Goal: Communication & Community: Answer question/provide support

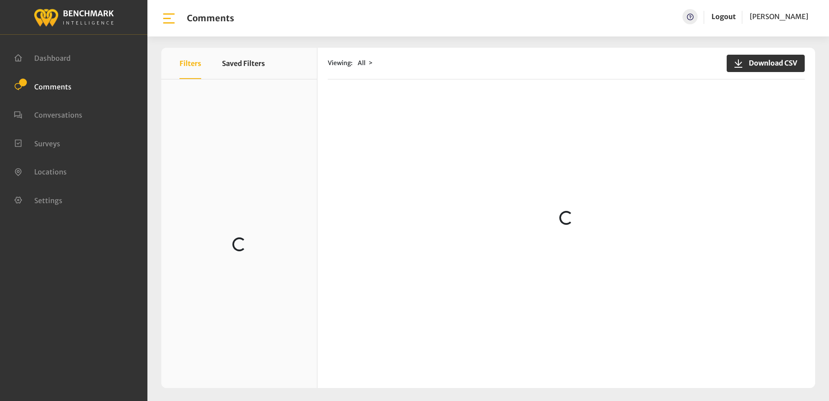
click at [42, 84] on span "Comments" at bounding box center [52, 86] width 37 height 9
click at [506, 58] on div "Viewing: All Download CSV" at bounding box center [566, 64] width 477 height 32
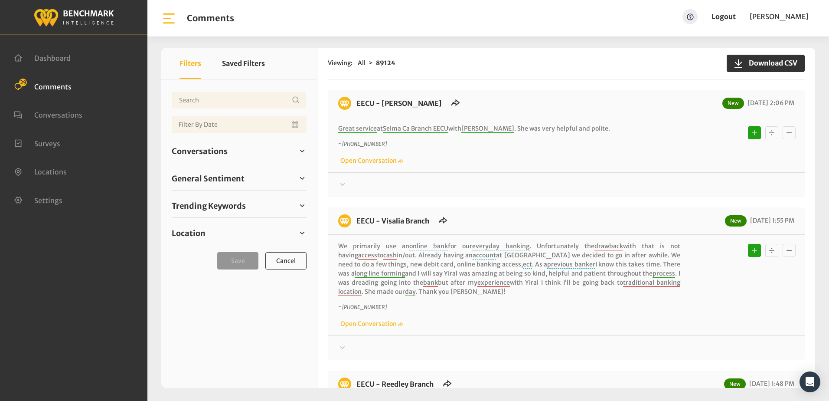
click at [579, 158] on div "~ +15592853510 Open Conversation" at bounding box center [566, 152] width 456 height 25
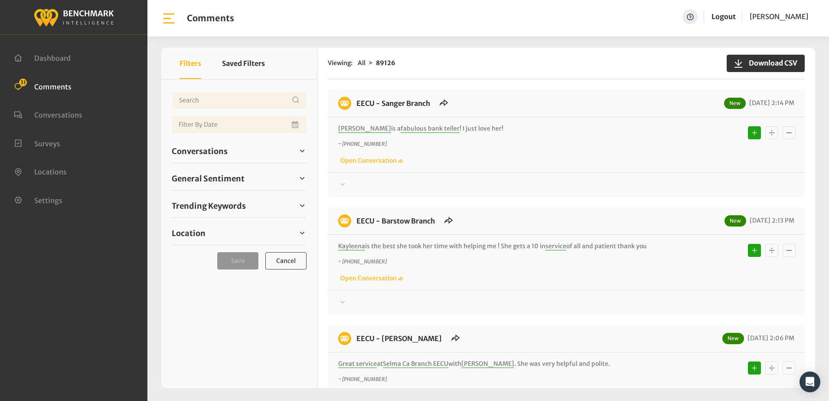
click at [599, 140] on p "~ [PHONE_NUMBER]" at bounding box center [509, 144] width 342 height 8
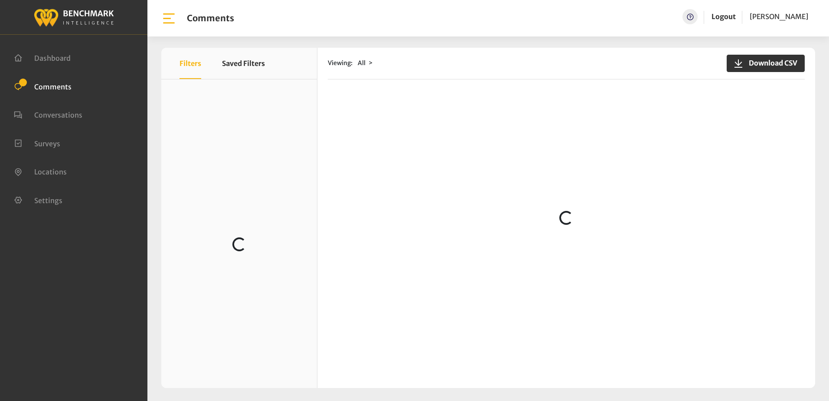
scroll to position [303, 0]
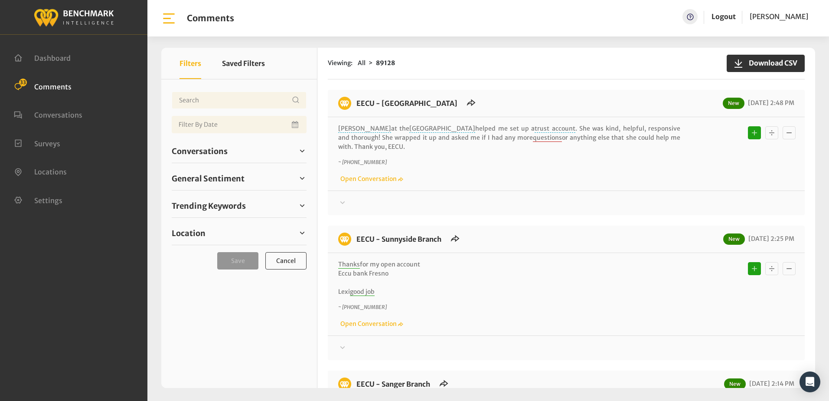
click at [585, 274] on p "Thanks for my open account Eccu bank Fresno Lexi good job" at bounding box center [509, 278] width 342 height 36
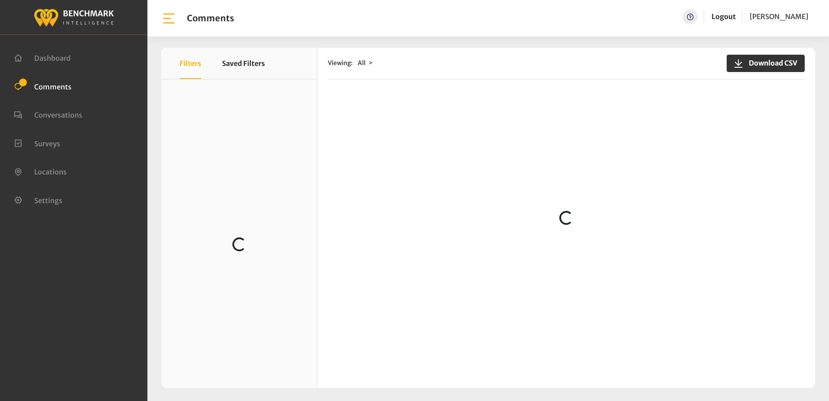
scroll to position [130, 0]
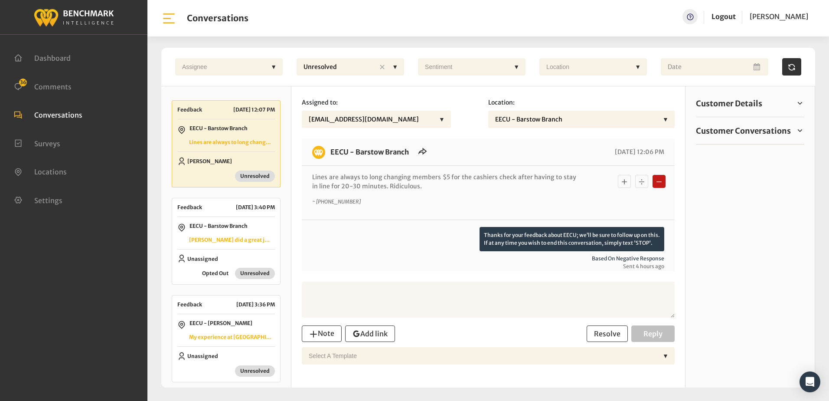
click at [374, 251] on div "Thanks for your feedback about EECU; we’ll be sure to follow up on this. If at …" at bounding box center [488, 248] width 352 height 43
click at [64, 87] on span "Comments" at bounding box center [52, 86] width 37 height 9
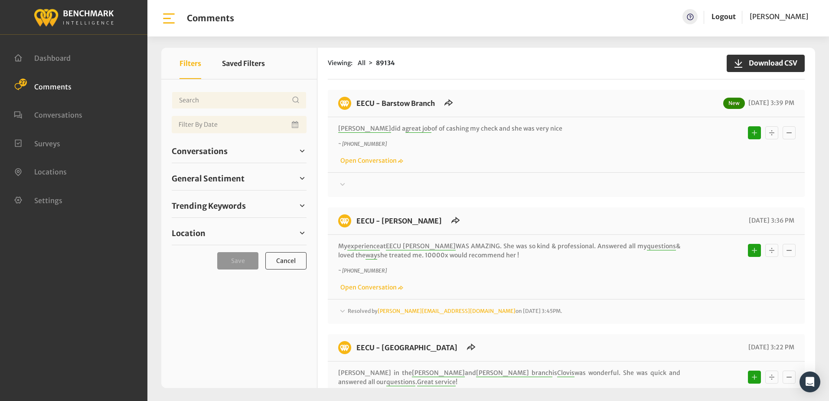
click at [214, 328] on div "Conversations" at bounding box center [239, 243] width 156 height 329
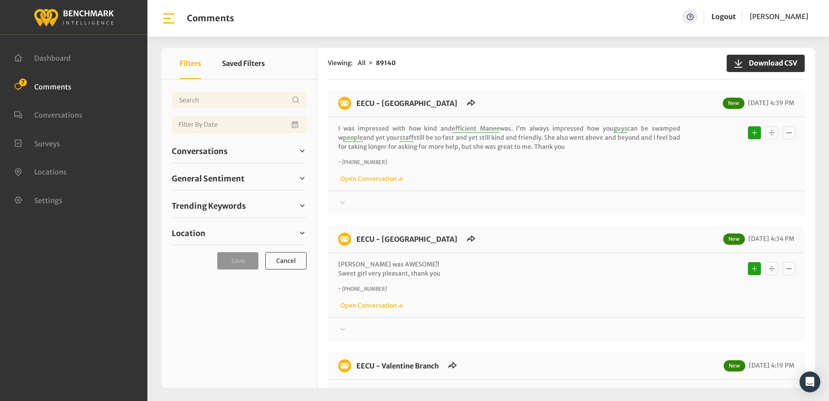
click at [482, 88] on div "Viewing: All 89140 Download CSV EECU - Clovis Old Town New 10/03/2025 4:39 PM I…" at bounding box center [566, 218] width 498 height 340
